Goal: Task Accomplishment & Management: Manage account settings

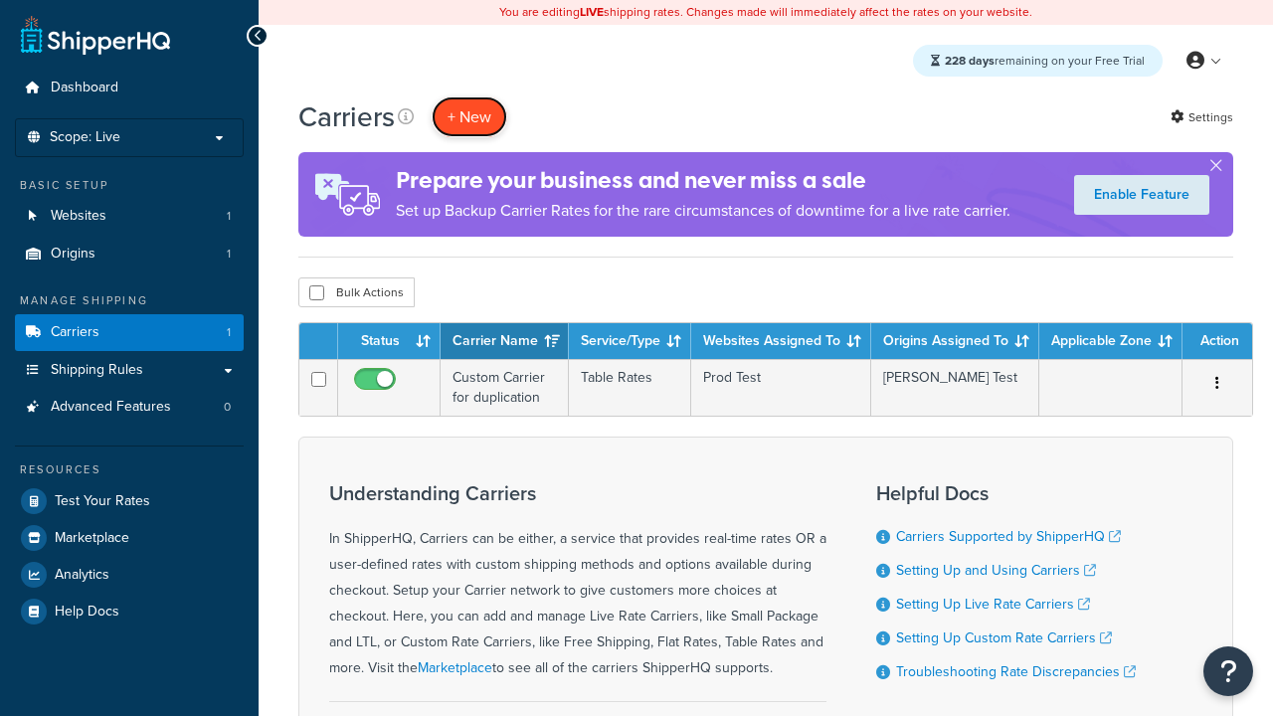
click at [469, 116] on button "+ New" at bounding box center [470, 116] width 76 height 41
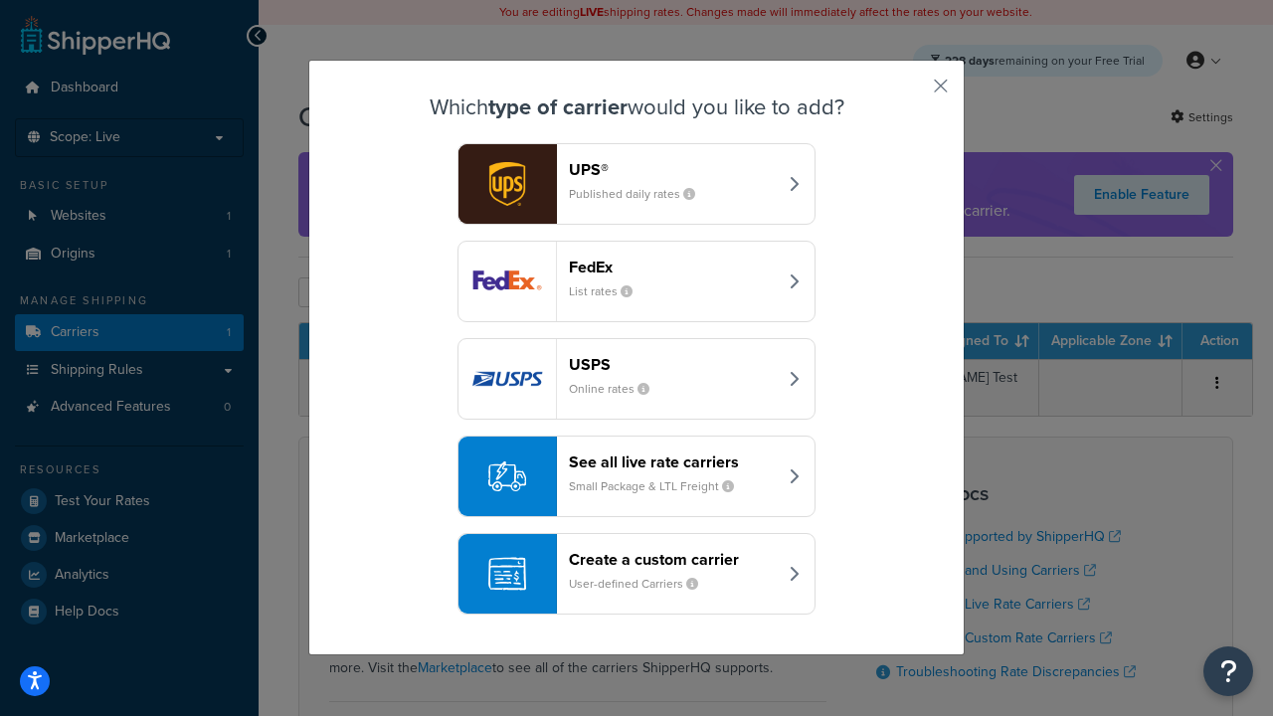
click at [672, 267] on header "FedEx" at bounding box center [673, 267] width 208 height 19
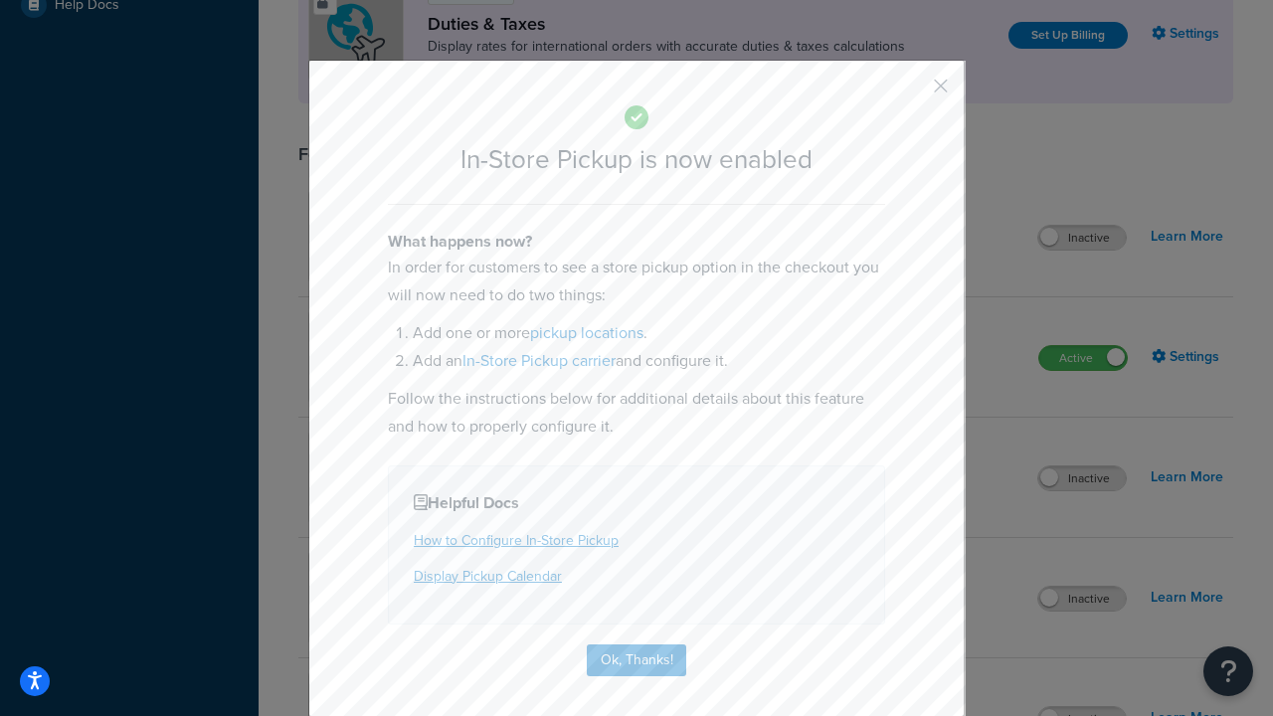
click at [911, 92] on button "button" at bounding box center [911, 93] width 5 height 5
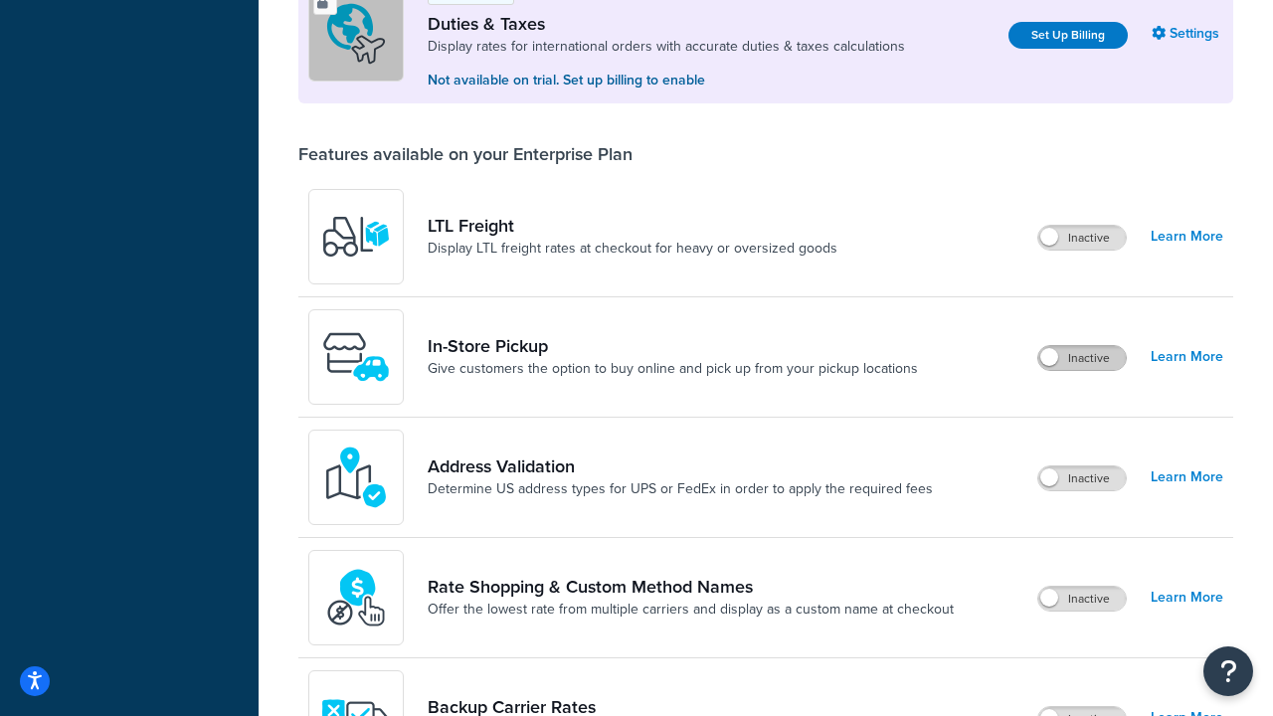
scroll to position [607, 0]
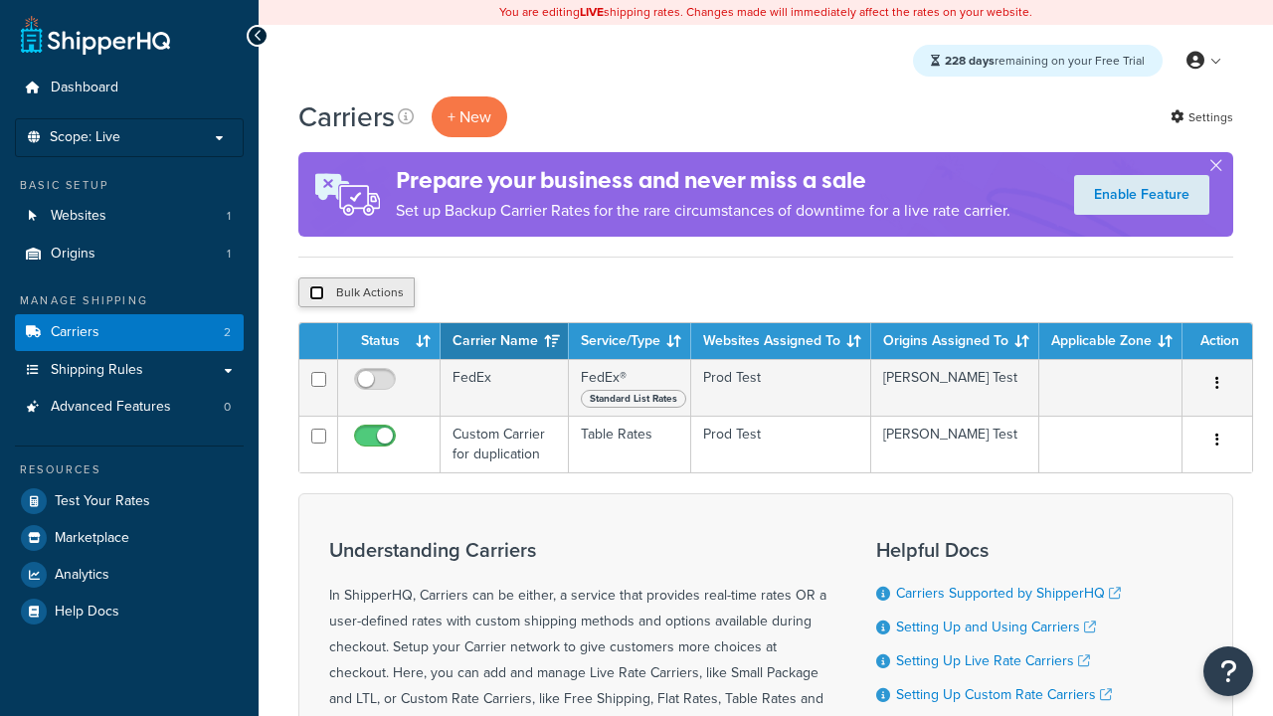
click at [316, 293] on input "checkbox" at bounding box center [316, 292] width 15 height 15
checkbox input "true"
click at [0, 0] on button "Delete" at bounding box center [0, 0] width 0 height 0
